Goal: Information Seeking & Learning: Find specific fact

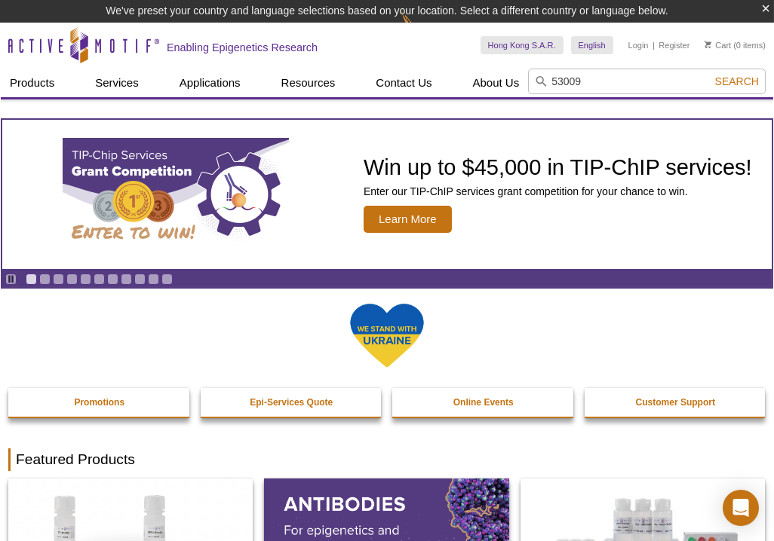
type input "53009"
click at [710, 75] on button "Search" at bounding box center [736, 82] width 53 height 14
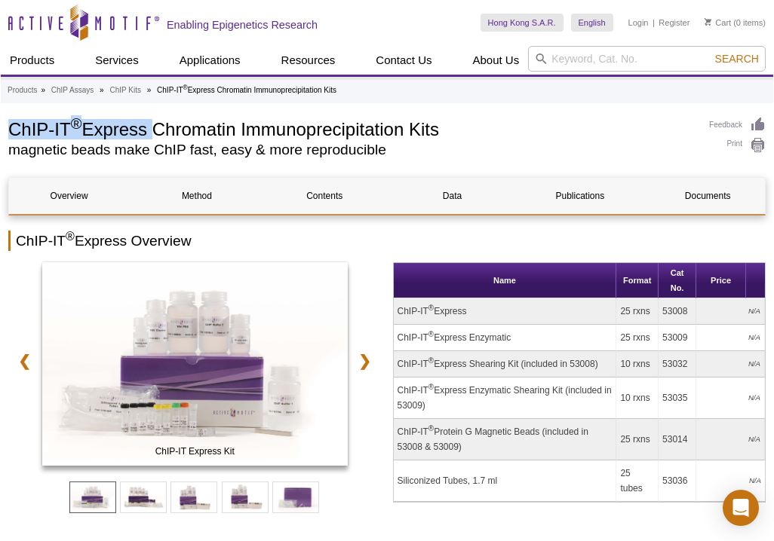
drag, startPoint x: 152, startPoint y: 130, endPoint x: 0, endPoint y: 128, distance: 151.6
copy h1 "ChIP-IT ® Express"
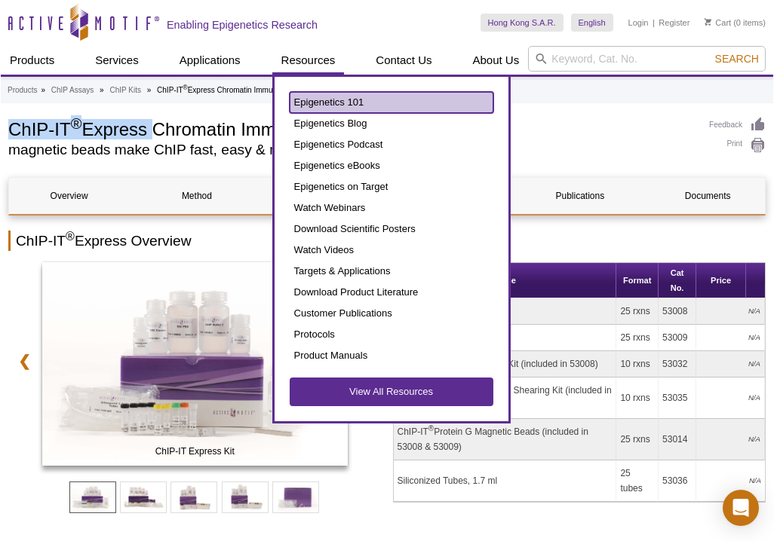
click at [317, 97] on link "Epigenetics 101" at bounding box center [392, 102] width 204 height 21
click at [399, 100] on link "Epigenetics 101" at bounding box center [392, 102] width 204 height 21
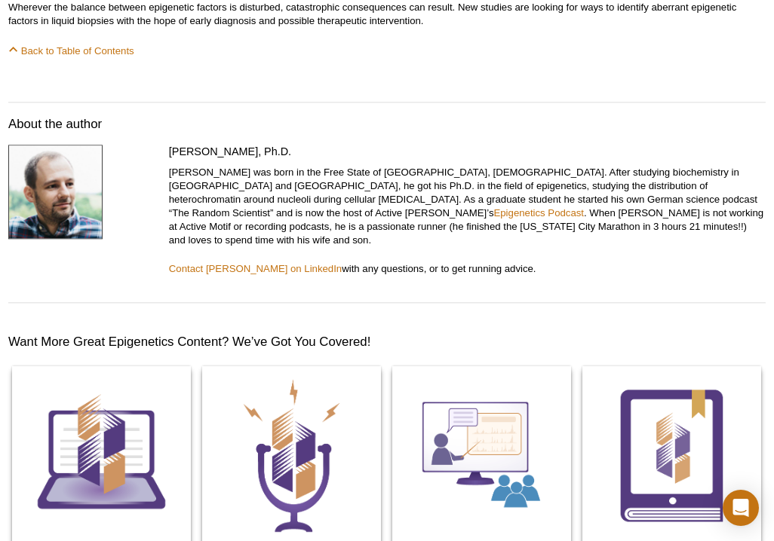
scroll to position [8226, 0]
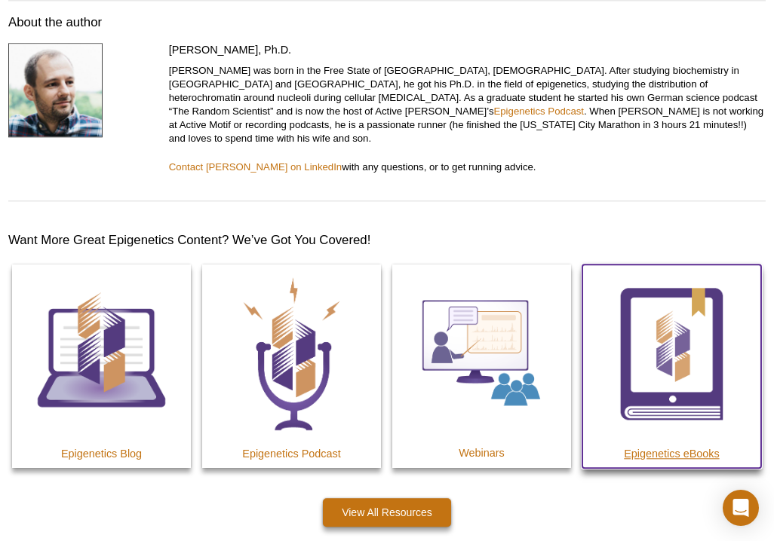
click at [664, 318] on img at bounding box center [671, 354] width 179 height 179
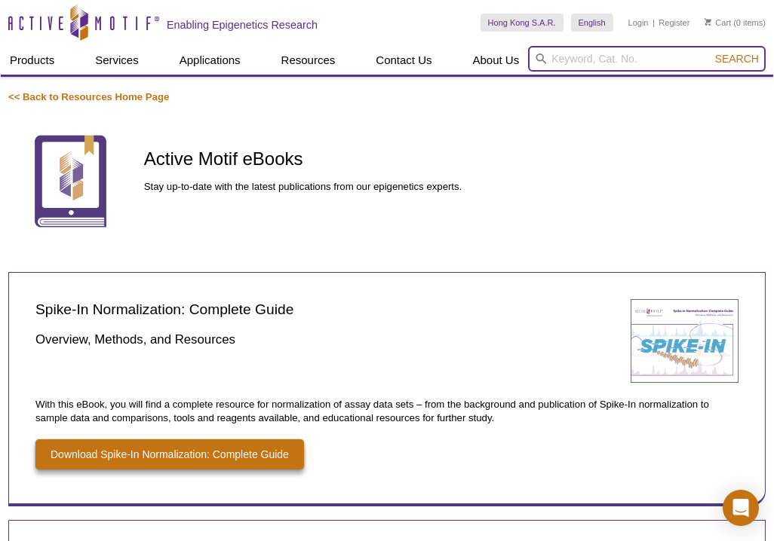
click at [648, 62] on input "search" at bounding box center [647, 59] width 238 height 26
type input "39155"
click at [710, 52] on button "Search" at bounding box center [736, 59] width 53 height 14
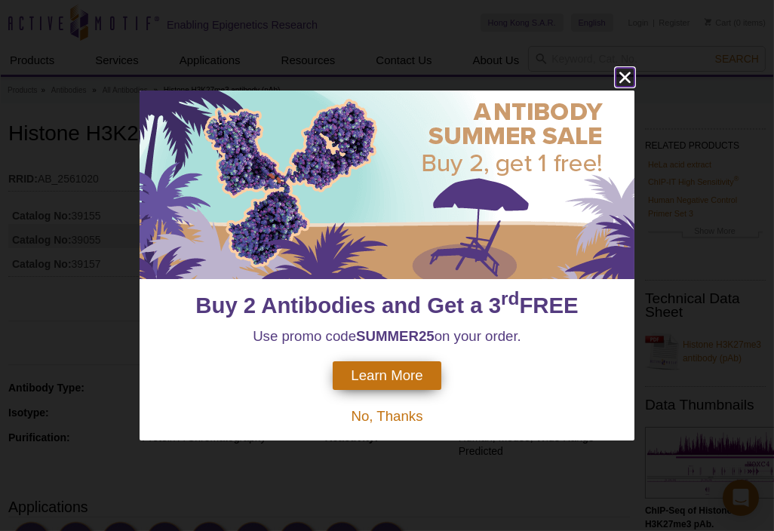
click at [621, 77] on icon "close" at bounding box center [624, 77] width 19 height 19
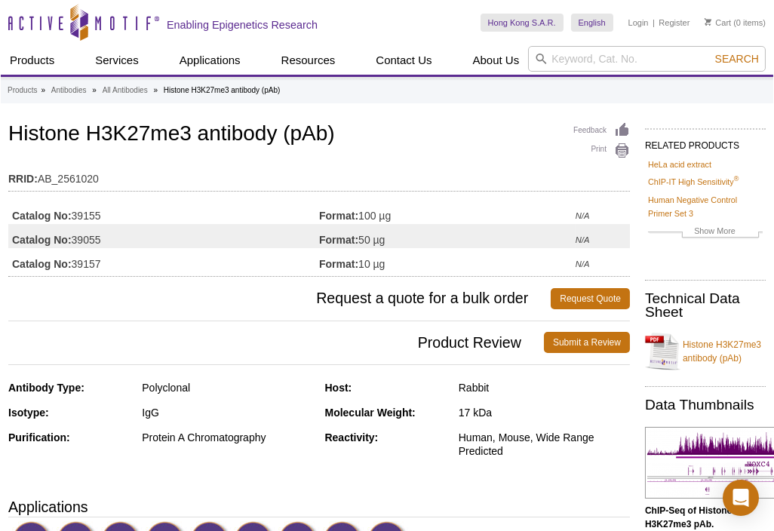
click at [293, 126] on h1 "Histone H3K27me3 antibody (pAb)" at bounding box center [318, 135] width 621 height 26
click at [339, 127] on h1 "Histone H3K27me3 antibody (pAb)" at bounding box center [318, 135] width 621 height 26
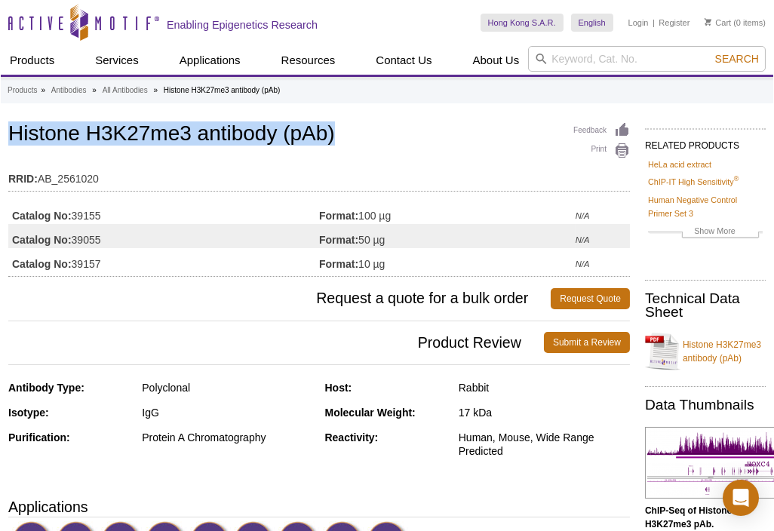
drag, startPoint x: 334, startPoint y: 130, endPoint x: 14, endPoint y: 125, distance: 319.8
click at [14, 125] on h1 "Histone H3K27me3 antibody (pAb)" at bounding box center [318, 135] width 621 height 26
copy h1 "Histone H3K27me3 antibody (pAb)"
click at [388, 216] on td "Format: 100 µg" at bounding box center [447, 212] width 256 height 24
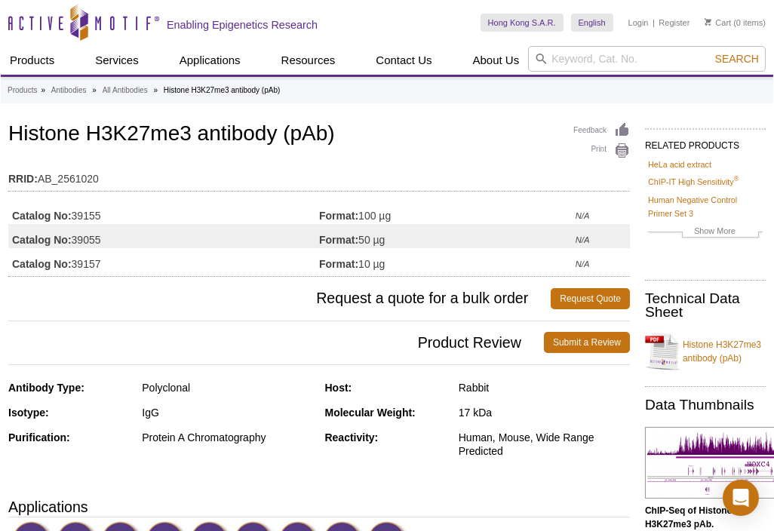
drag, startPoint x: 393, startPoint y: 215, endPoint x: 360, endPoint y: 211, distance: 32.6
click at [360, 211] on td "Format: 100 µg" at bounding box center [447, 212] width 256 height 24
copy td "100 µg"
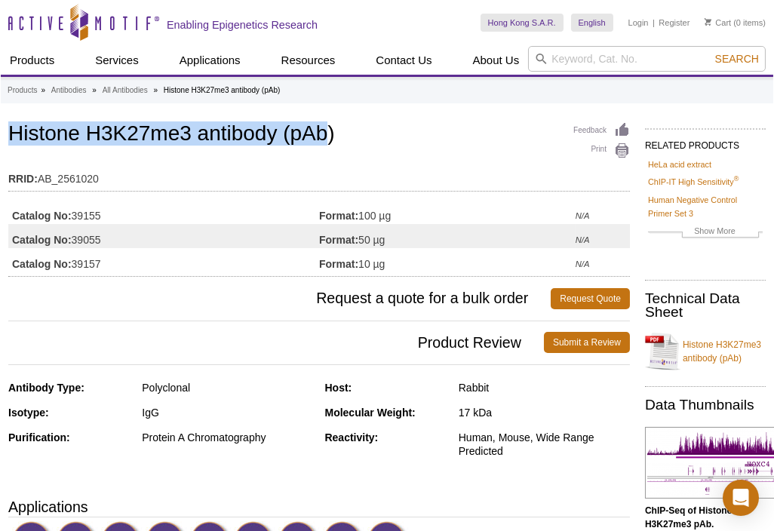
drag, startPoint x: 327, startPoint y: 131, endPoint x: -2, endPoint y: 129, distance: 328.1
click at [230, 130] on h1 "Histone H3K27me3 antibody (pAb)" at bounding box center [318, 135] width 621 height 26
drag, startPoint x: 188, startPoint y: 133, endPoint x: 4, endPoint y: 133, distance: 184.0
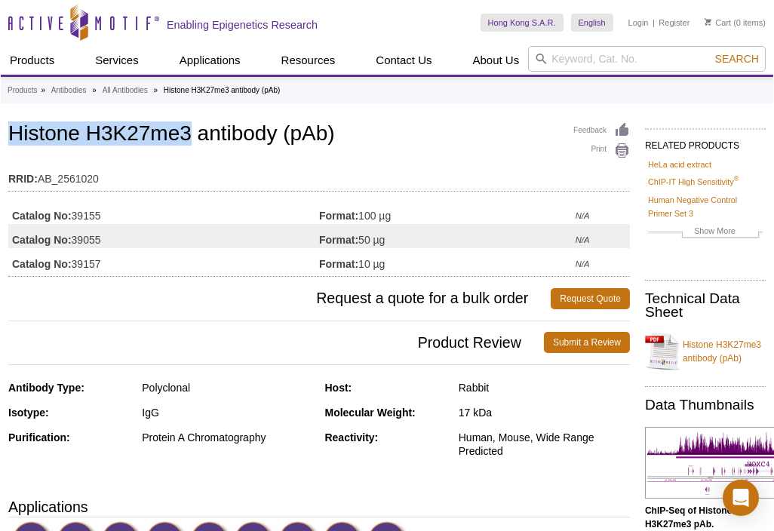
copy h1 "Histone H3K27me3"
